Goal: Information Seeking & Learning: Learn about a topic

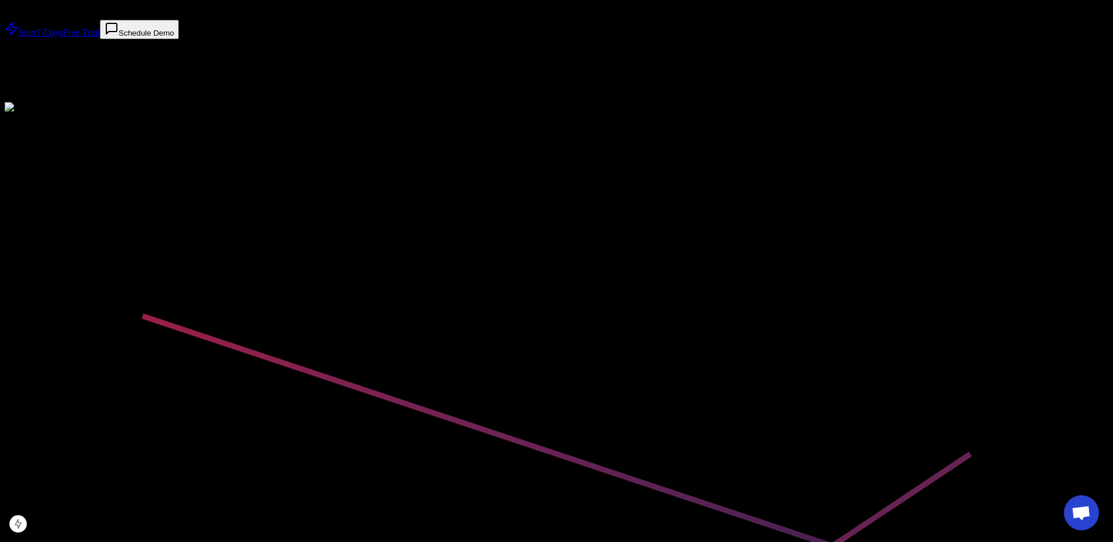
scroll to position [8, 0]
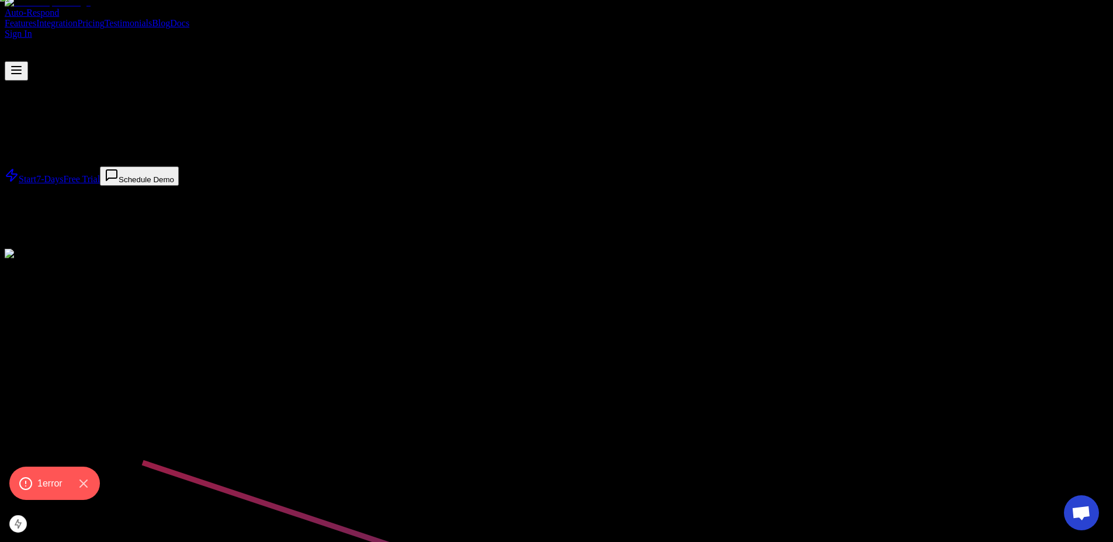
click at [189, 18] on link "Docs" at bounding box center [179, 23] width 19 height 10
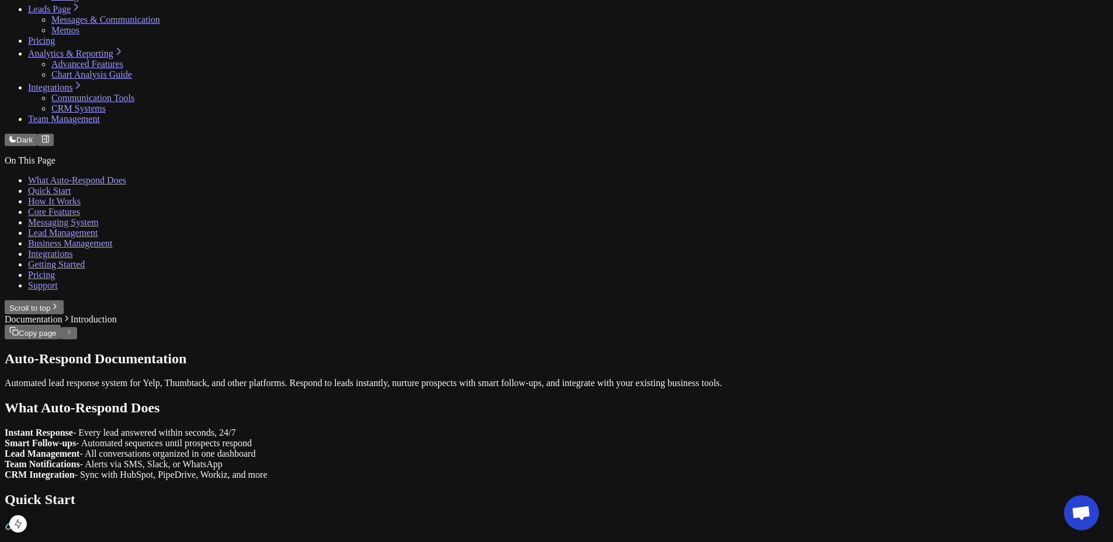
scroll to position [310, 0]
